Goal: Task Accomplishment & Management: Manage account settings

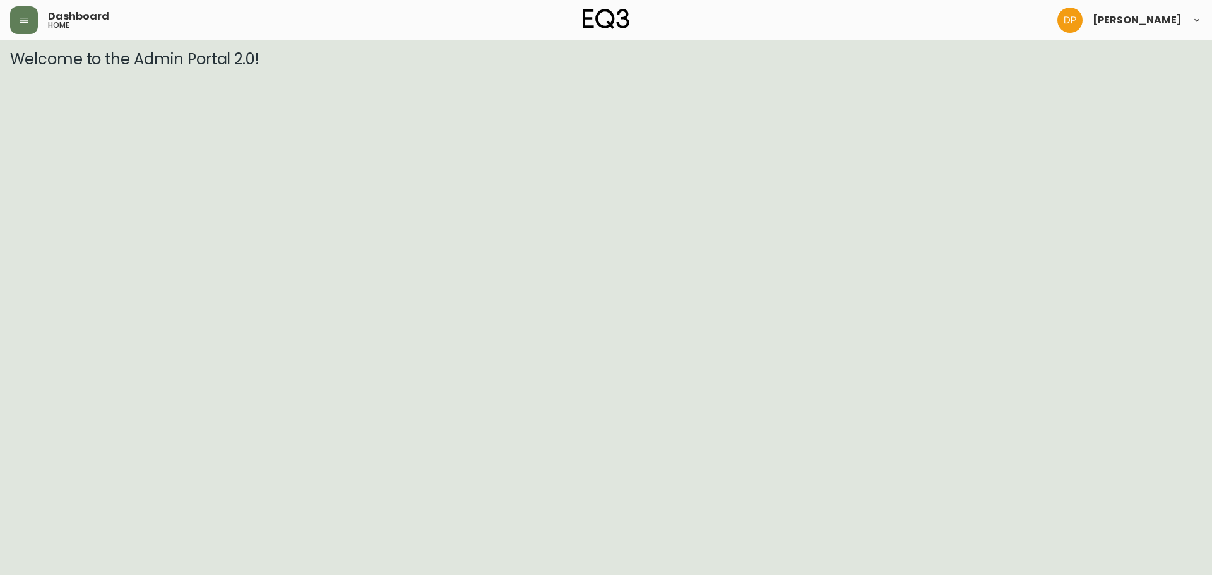
click at [4, 16] on header "Dashboard home [PERSON_NAME]" at bounding box center [606, 20] width 1212 height 40
click at [10, 21] on button "button" at bounding box center [24, 20] width 28 height 28
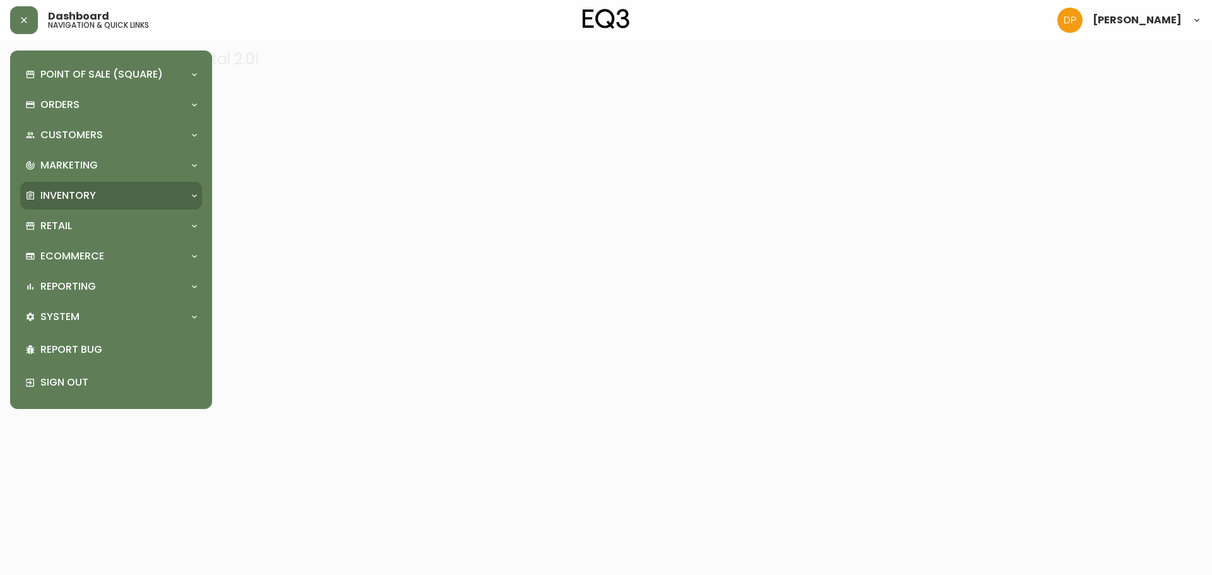
click at [131, 203] on div "Inventory" at bounding box center [111, 196] width 182 height 28
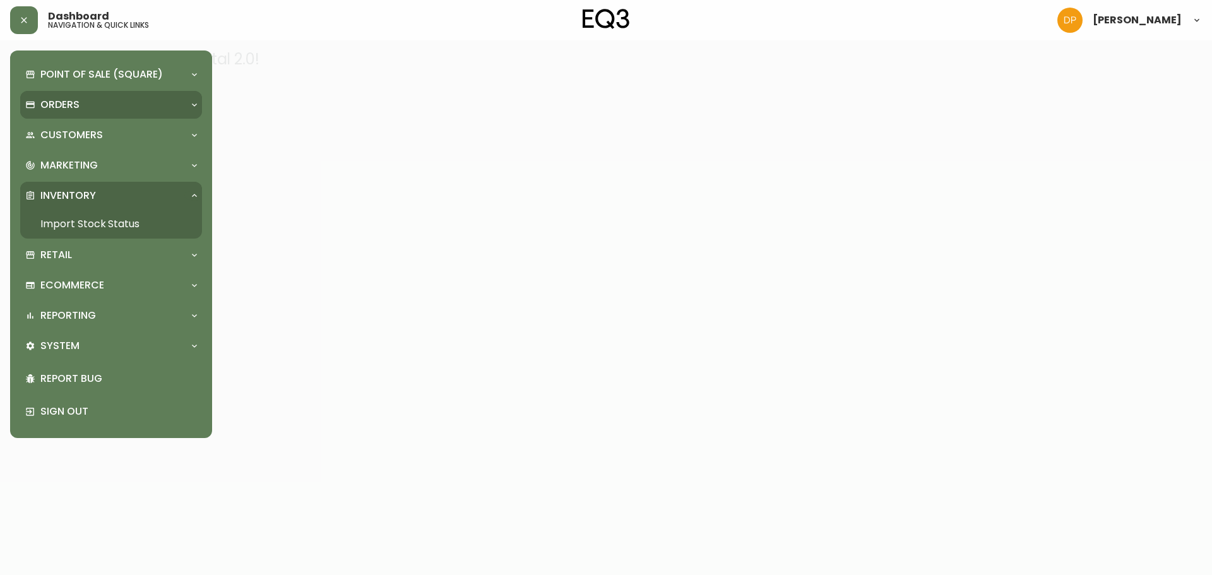
click at [81, 102] on div "Orders" at bounding box center [104, 105] width 159 height 14
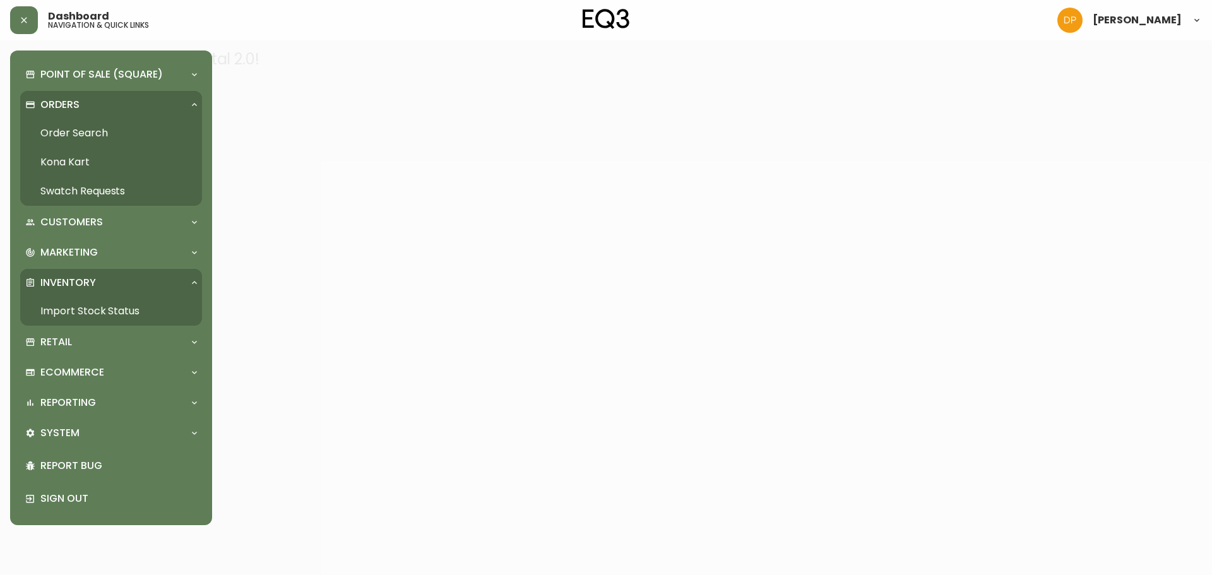
click at [93, 147] on link "Order Search" at bounding box center [111, 133] width 182 height 29
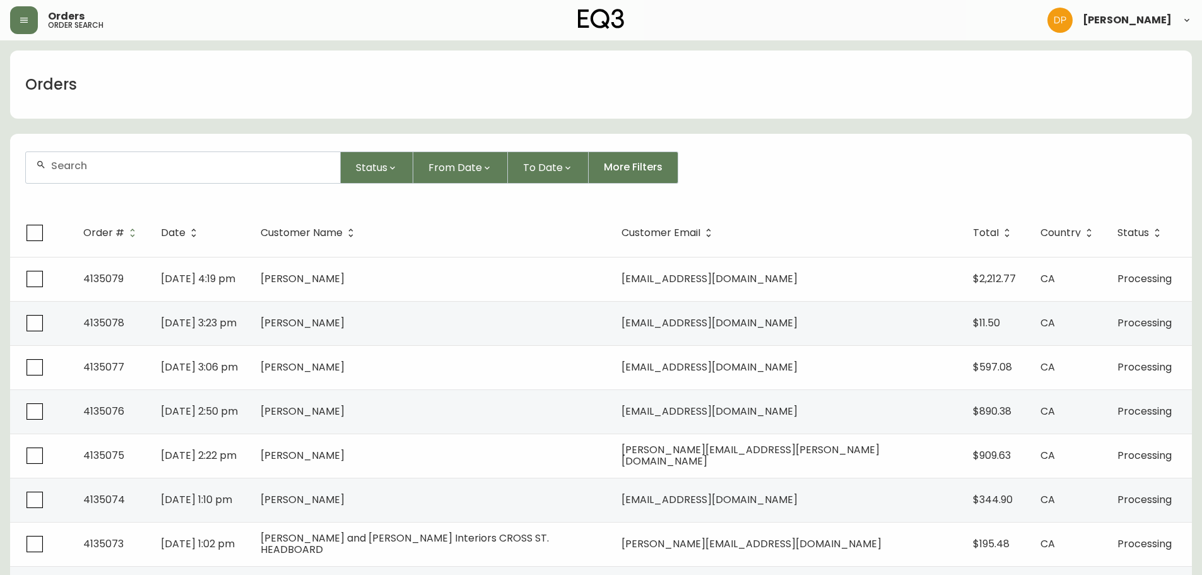
click at [97, 161] on input "text" at bounding box center [190, 166] width 279 height 12
paste input "4134831"
type input "4134831"
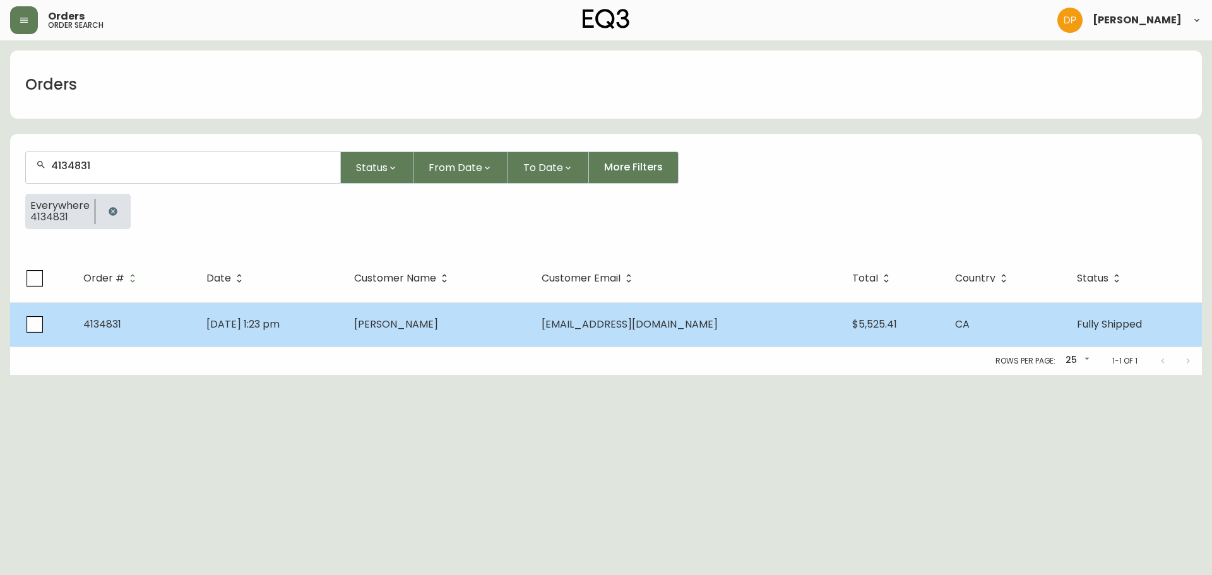
click at [136, 333] on td "4134831" at bounding box center [134, 324] width 123 height 44
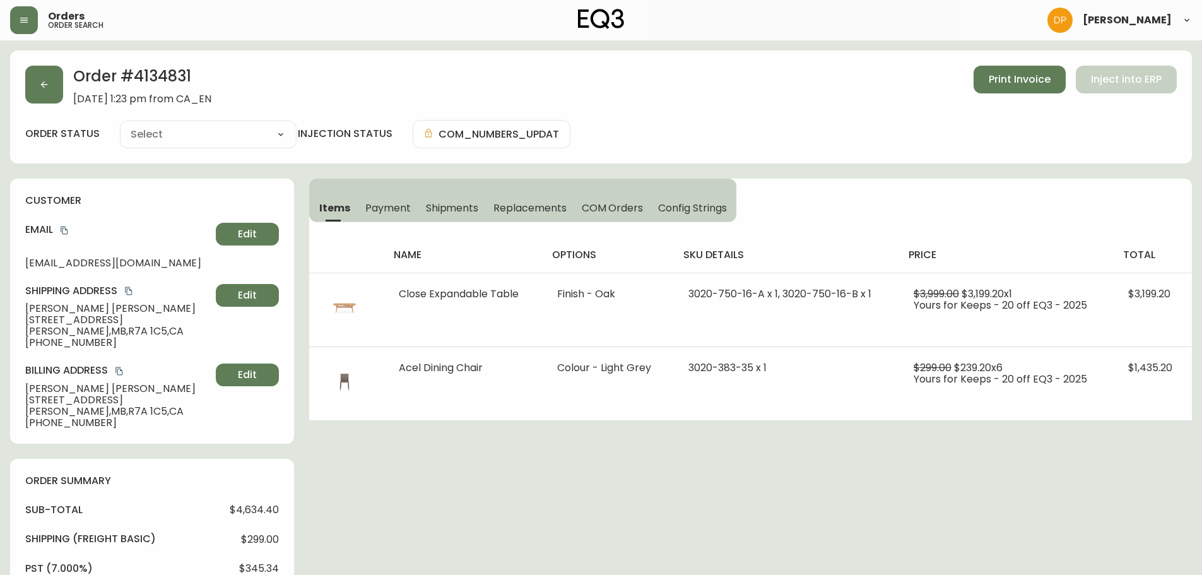
type input "Fully Shipped"
select select "FULLY_SHIPPED"
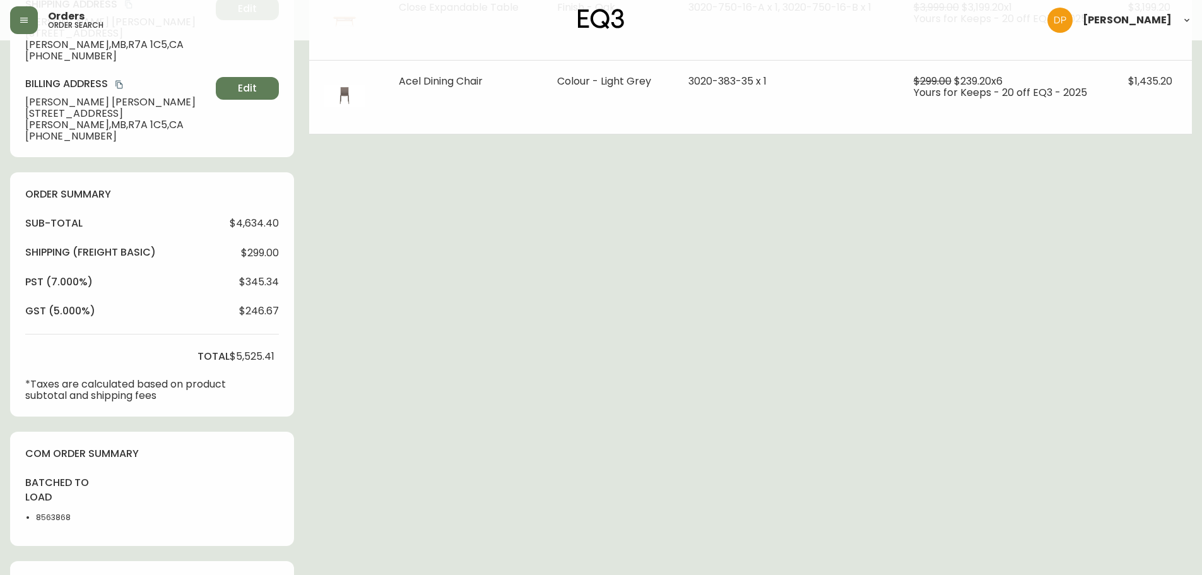
scroll to position [316, 0]
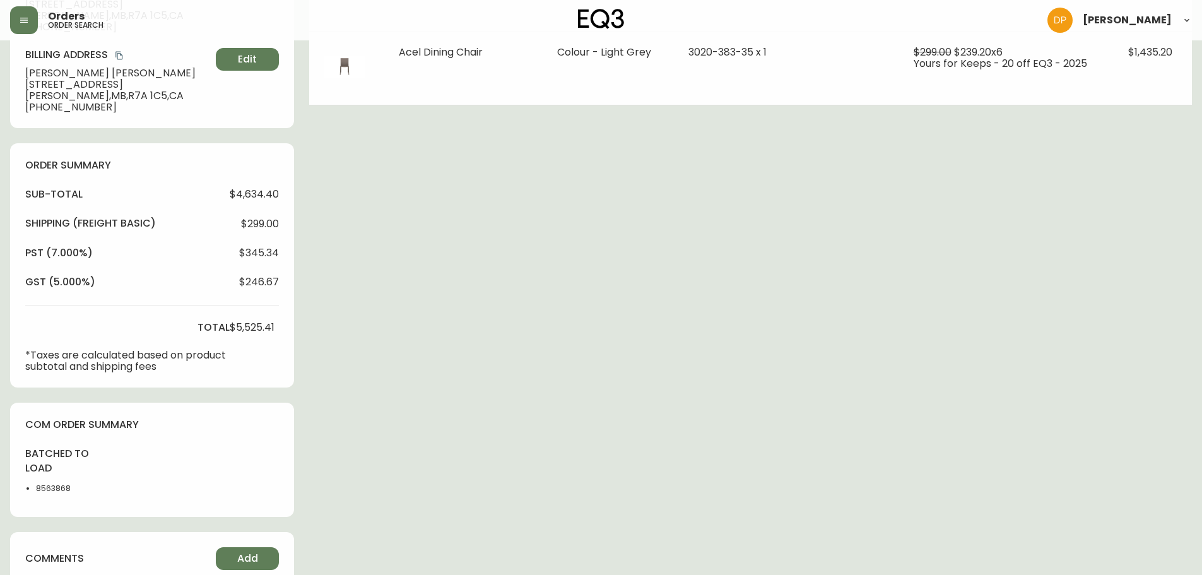
click at [62, 486] on li "8563868" at bounding box center [68, 488] width 64 height 11
copy li "8563868"
click at [346, 443] on div "Order # 4134831 [DATE] 1:23 pm from CA_EN Print Invoice Inject into ERP order s…" at bounding box center [601, 240] width 1182 height 1010
click at [57, 487] on li "8563868" at bounding box center [68, 488] width 64 height 11
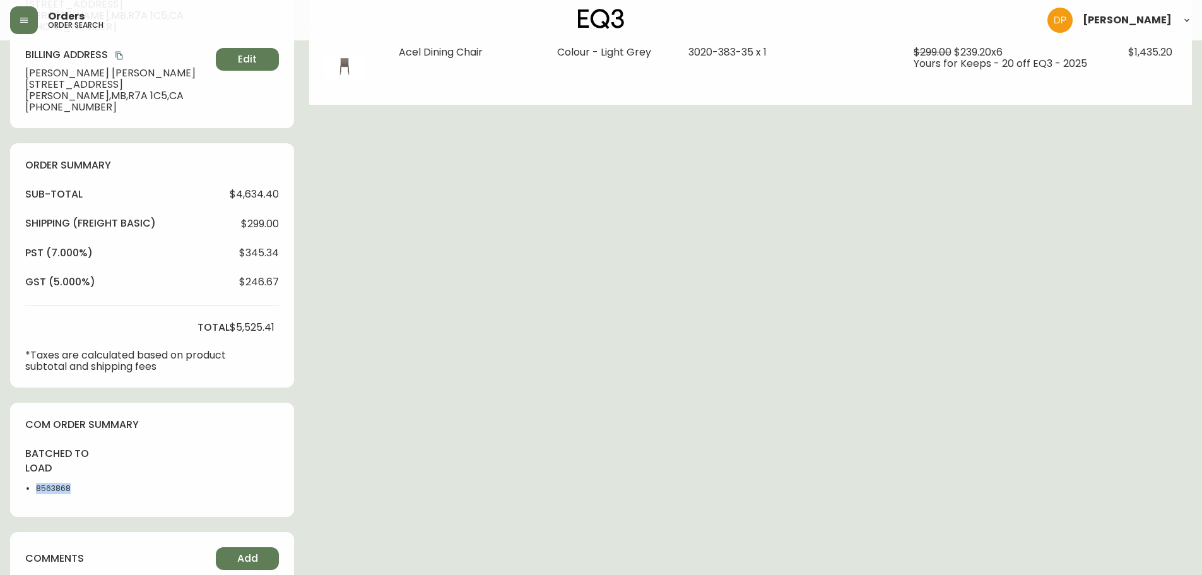
click at [57, 487] on li "8563868" at bounding box center [68, 488] width 64 height 11
copy li "8563868"
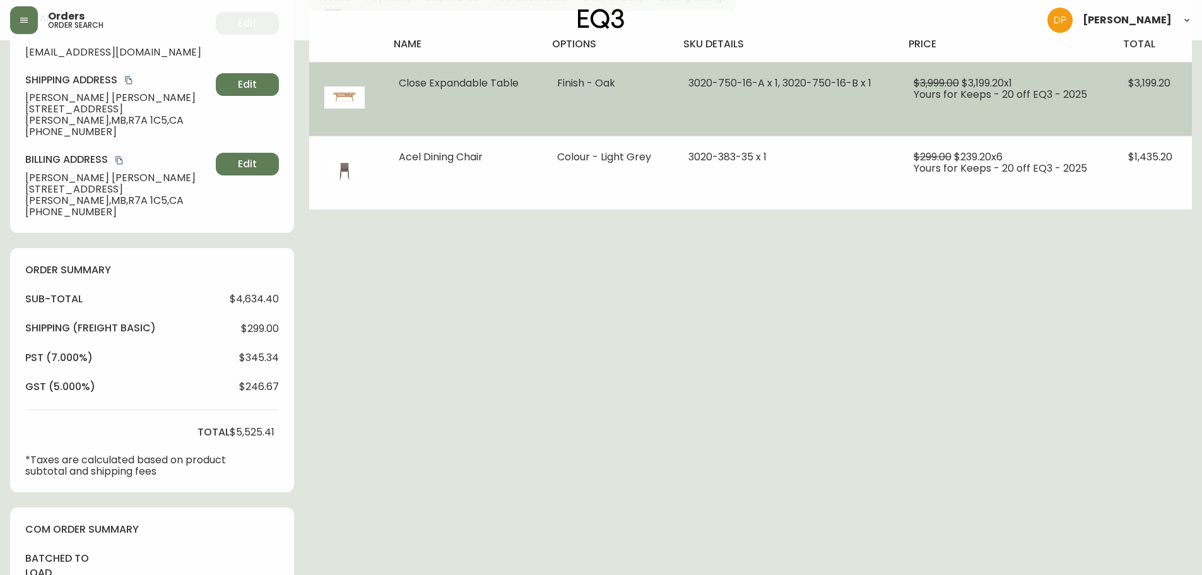
scroll to position [63, 0]
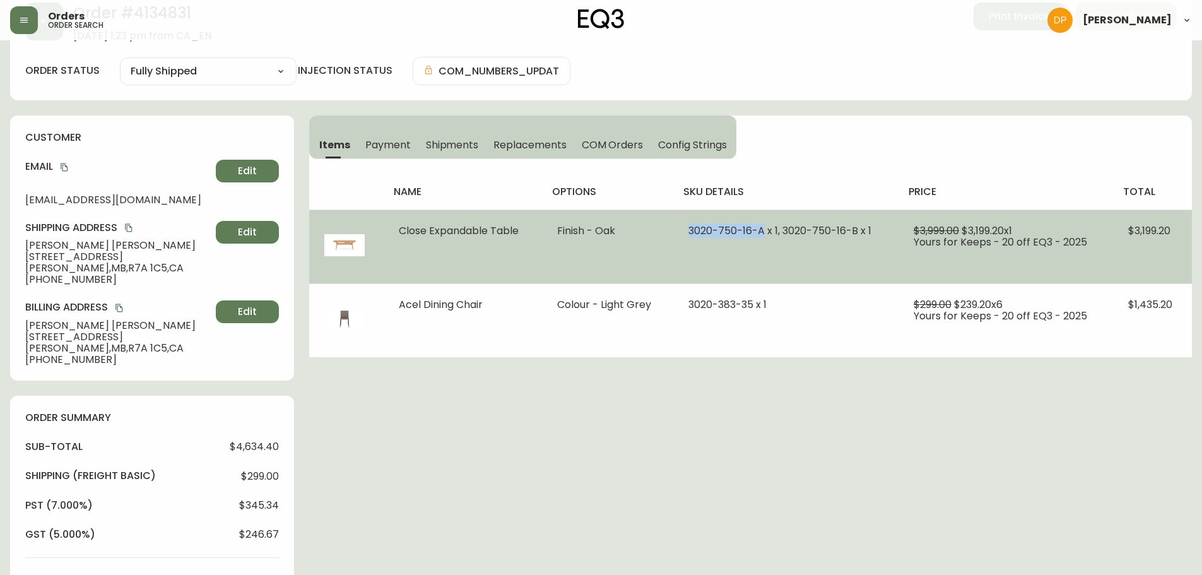
drag, startPoint x: 765, startPoint y: 227, endPoint x: 687, endPoint y: 233, distance: 78.5
click at [687, 233] on td "3020-750-16-A x 1, 3020-750-16-B x 1" at bounding box center [785, 247] width 225 height 74
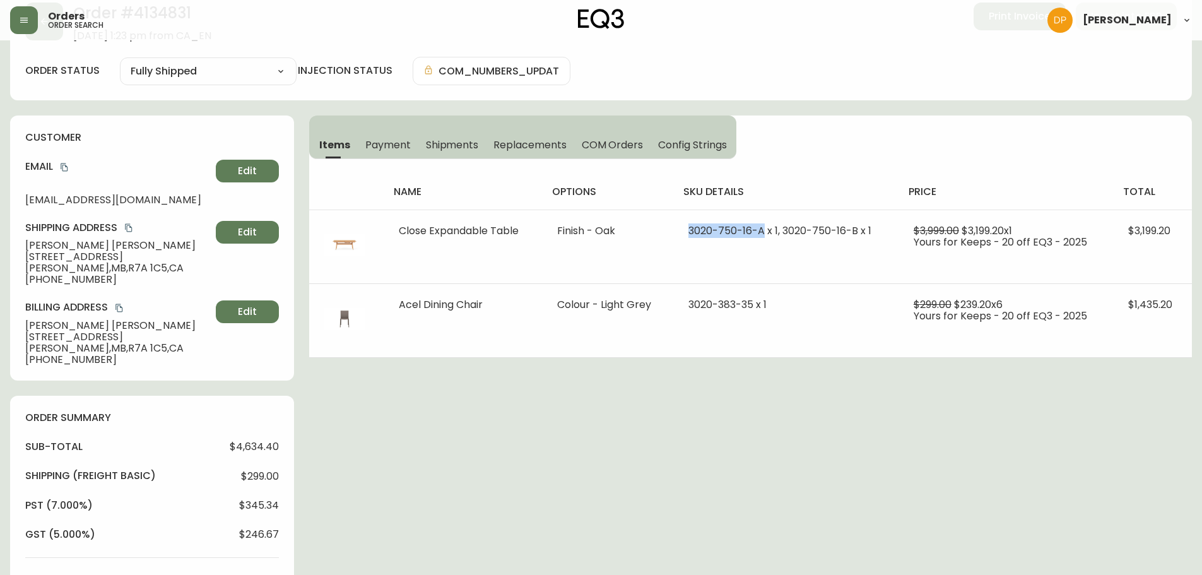
copy span "3020-750-16-A"
click at [68, 169] on icon "copy" at bounding box center [64, 167] width 9 height 9
